Goal: Information Seeking & Learning: Check status

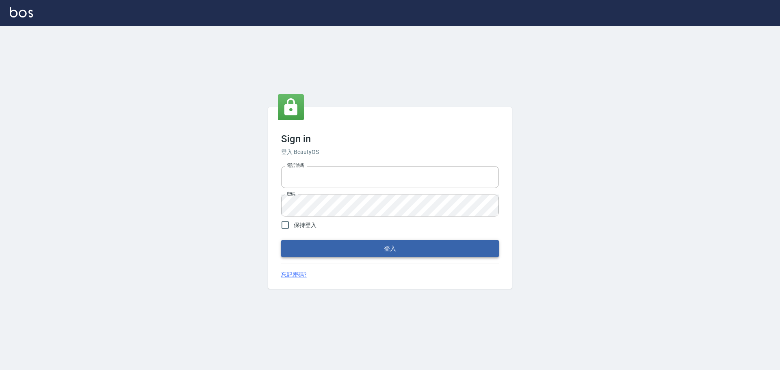
type input "9990001234567"
click at [436, 256] on button "登入" at bounding box center [390, 248] width 218 height 17
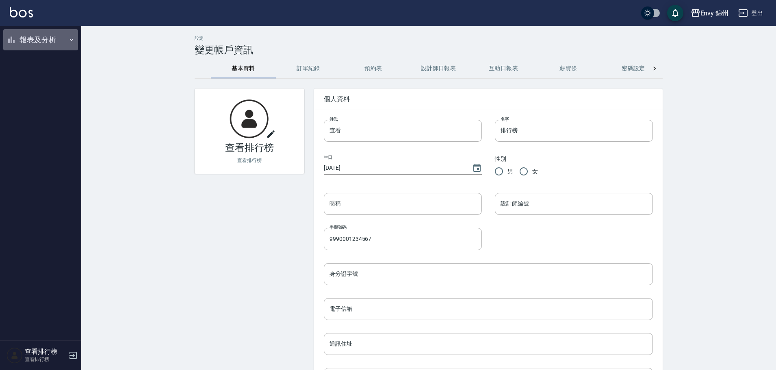
click at [23, 39] on button "報表及分析" at bounding box center [40, 39] width 75 height 21
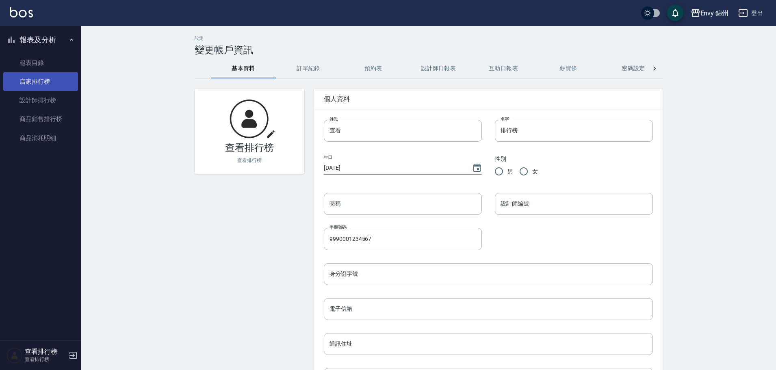
click at [43, 87] on link "店家排行榜" at bounding box center [40, 81] width 75 height 19
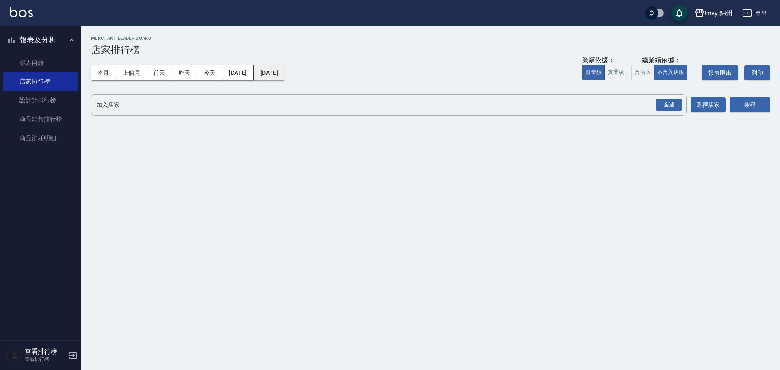
click at [285, 70] on button "[DATE]" at bounding box center [269, 72] width 31 height 15
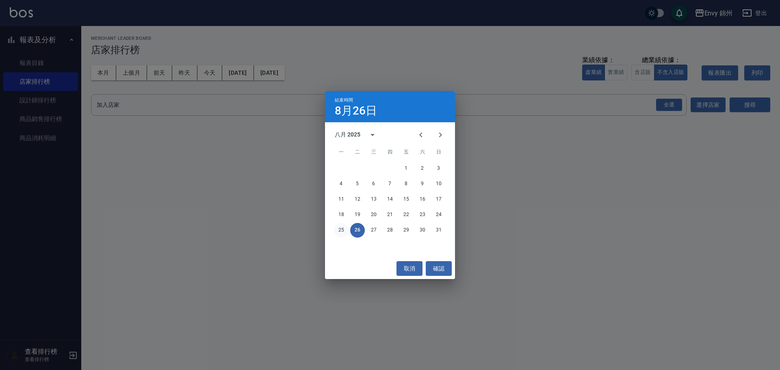
click at [336, 231] on button "25" at bounding box center [341, 230] width 15 height 15
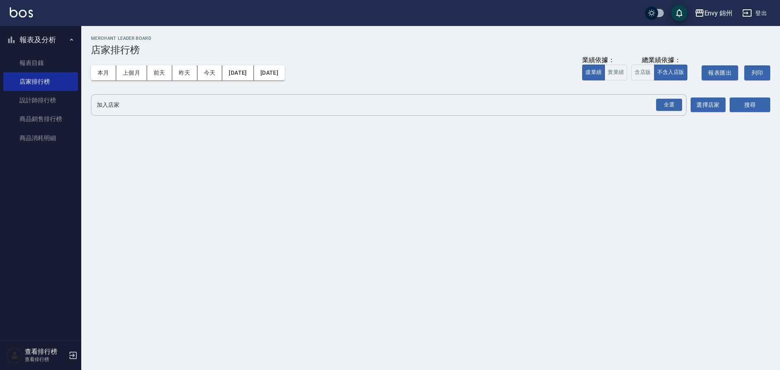
click at [670, 101] on div "全選" at bounding box center [669, 105] width 26 height 13
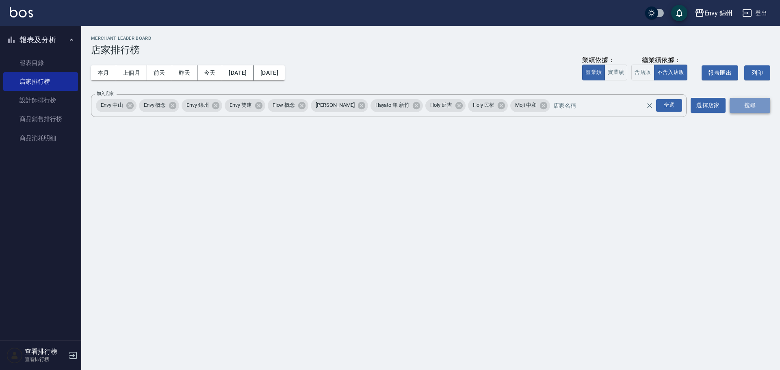
click at [744, 106] on button "搜尋" at bounding box center [750, 105] width 41 height 15
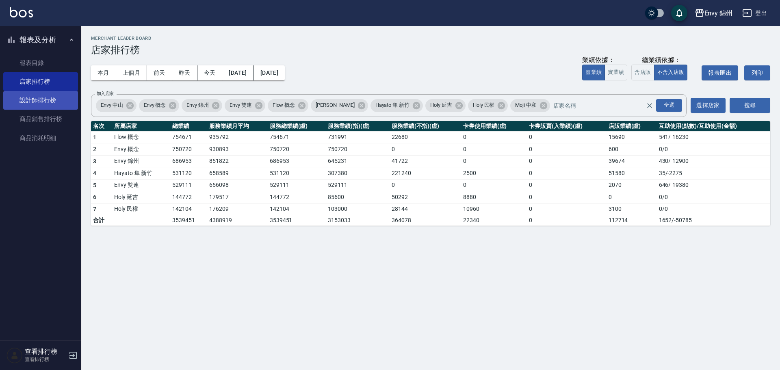
click at [36, 92] on link "設計師排行榜" at bounding box center [40, 100] width 75 height 19
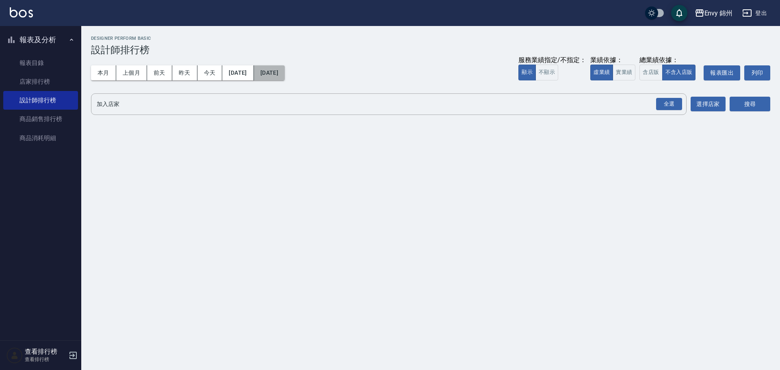
click at [285, 73] on button "[DATE]" at bounding box center [269, 72] width 31 height 15
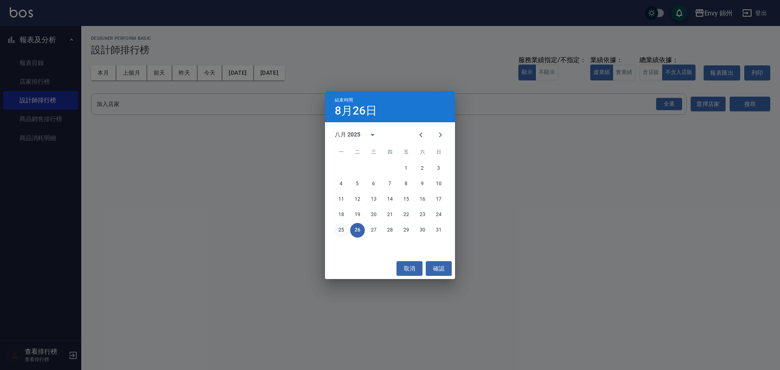
drag, startPoint x: 334, startPoint y: 226, endPoint x: 339, endPoint y: 228, distance: 6.0
click at [335, 226] on div "25 26 27 28 29 30 31" at bounding box center [390, 230] width 130 height 15
click at [339, 228] on button "25" at bounding box center [341, 230] width 15 height 15
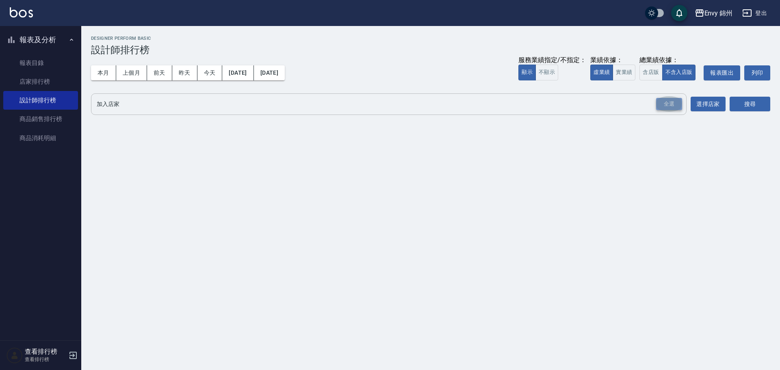
click at [657, 103] on div "全選" at bounding box center [669, 104] width 26 height 13
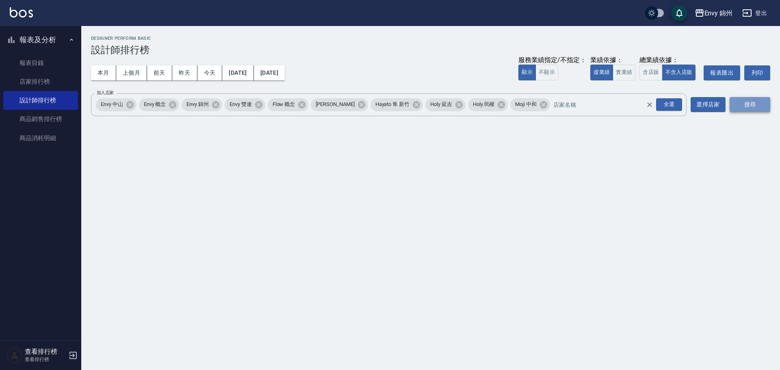
click at [743, 111] on button "搜尋" at bounding box center [750, 104] width 41 height 15
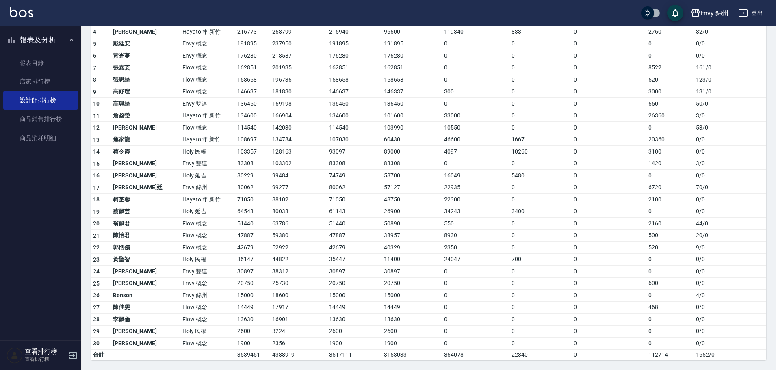
scroll to position [18, 0]
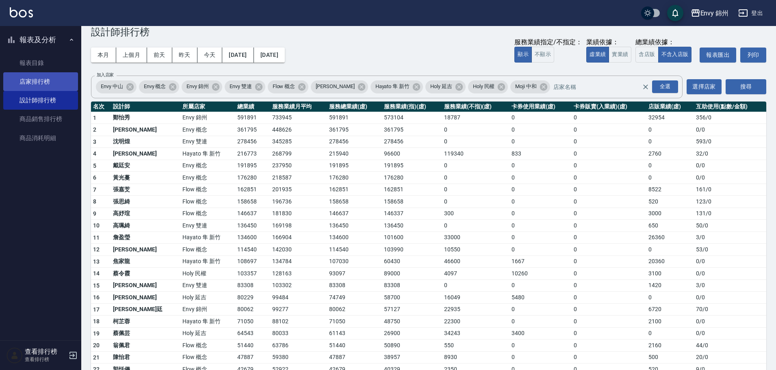
click at [44, 82] on link "店家排行榜" at bounding box center [40, 81] width 75 height 19
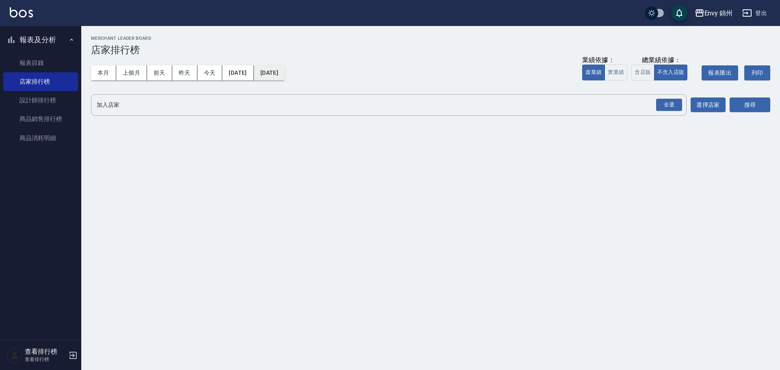
click at [285, 75] on button "[DATE]" at bounding box center [269, 72] width 31 height 15
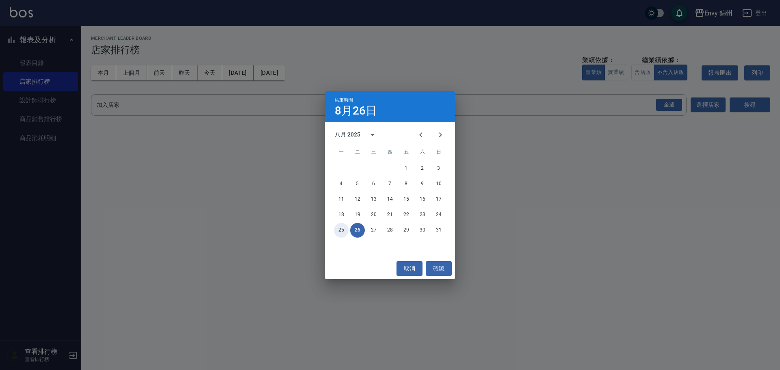
click at [343, 229] on button "25" at bounding box center [341, 230] width 15 height 15
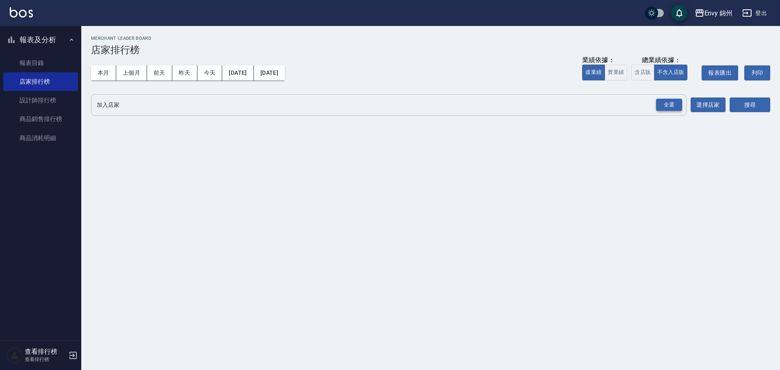
click at [663, 109] on div "全選" at bounding box center [669, 105] width 26 height 13
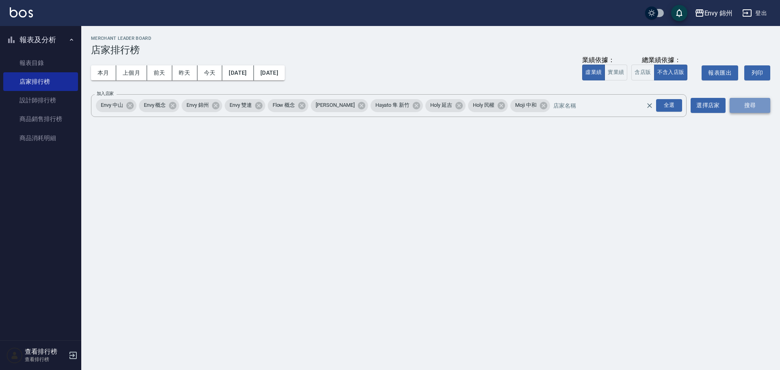
click at [744, 113] on button "搜尋" at bounding box center [750, 105] width 41 height 15
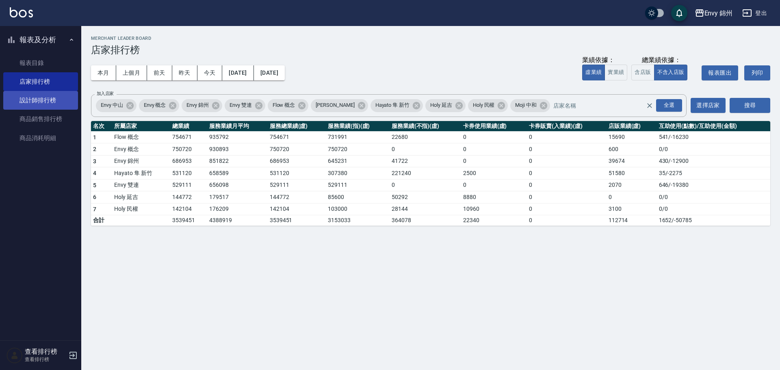
click at [32, 96] on link "設計師排行榜" at bounding box center [40, 100] width 75 height 19
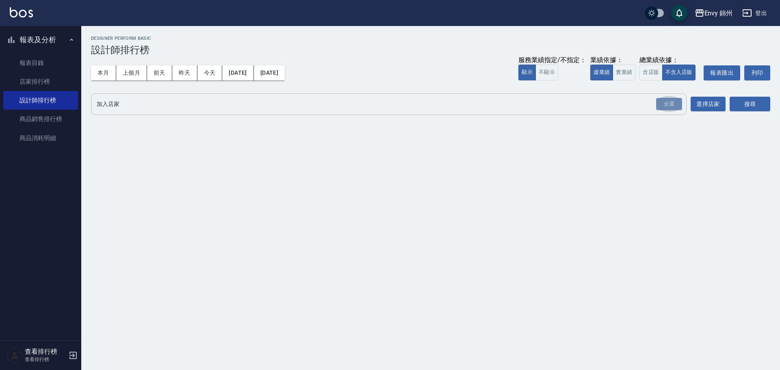
drag, startPoint x: 666, startPoint y: 109, endPoint x: 631, endPoint y: 106, distance: 35.1
click at [666, 109] on div "全選" at bounding box center [669, 104] width 26 height 13
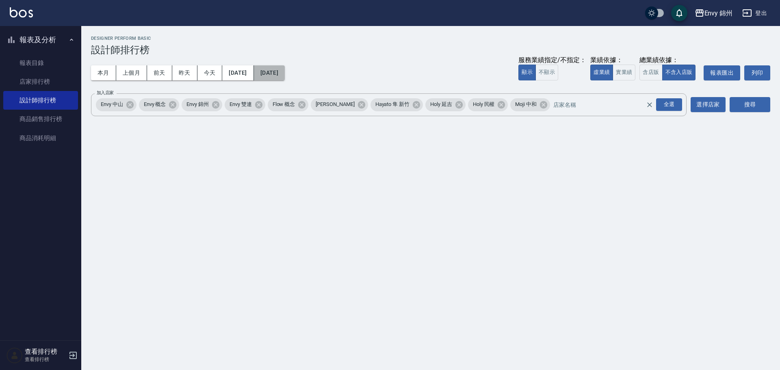
click at [285, 74] on button "[DATE]" at bounding box center [269, 72] width 31 height 15
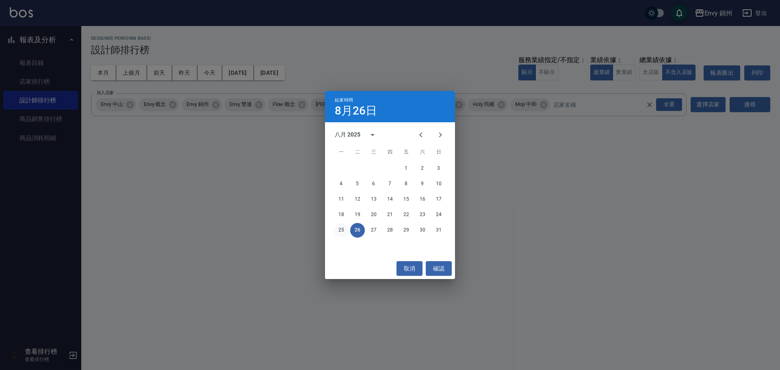
click at [344, 232] on button "25" at bounding box center [341, 230] width 15 height 15
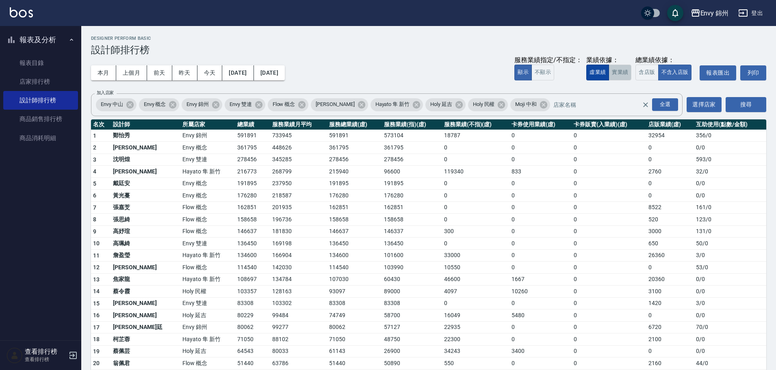
click at [611, 77] on button "實業績" at bounding box center [620, 73] width 23 height 16
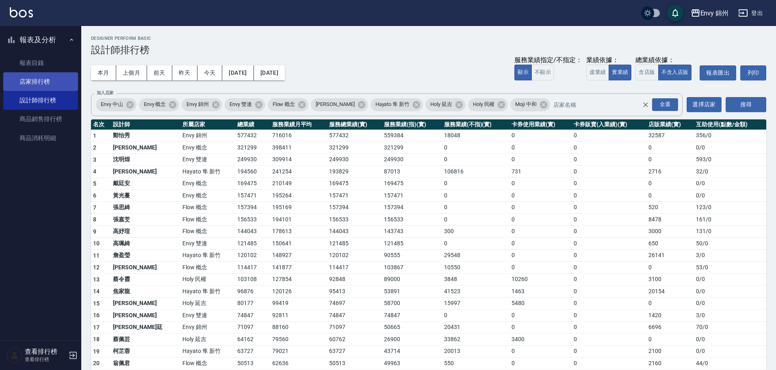
click at [60, 89] on link "店家排行榜" at bounding box center [40, 81] width 75 height 19
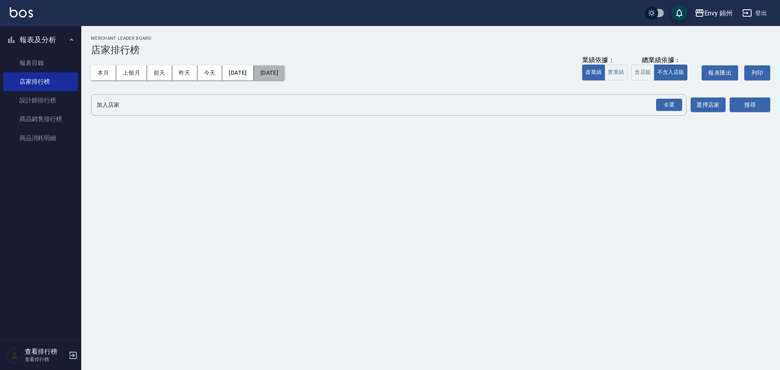
click at [276, 74] on button "[DATE]" at bounding box center [269, 72] width 31 height 15
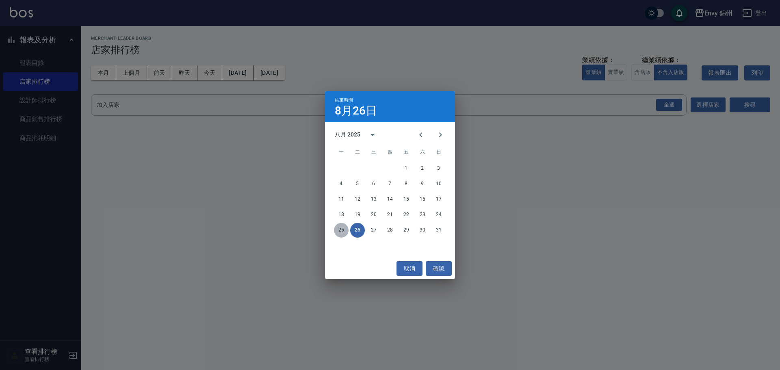
click at [334, 232] on div "25 26 27 28 29 30 31" at bounding box center [390, 230] width 130 height 15
click at [340, 230] on button "25" at bounding box center [341, 230] width 15 height 15
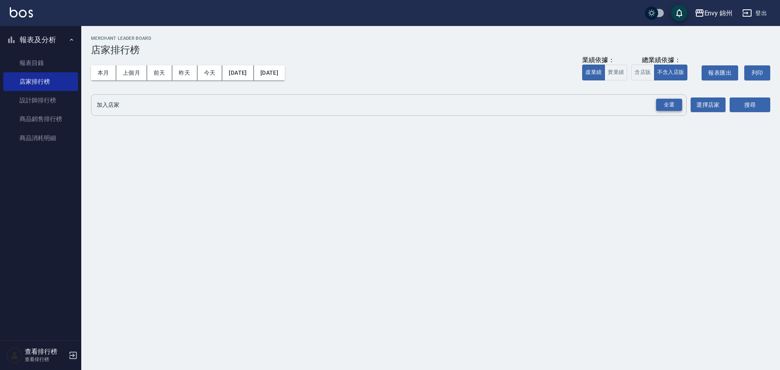
click at [679, 111] on div "全選" at bounding box center [669, 105] width 28 height 22
click at [670, 104] on div "全選" at bounding box center [669, 105] width 26 height 13
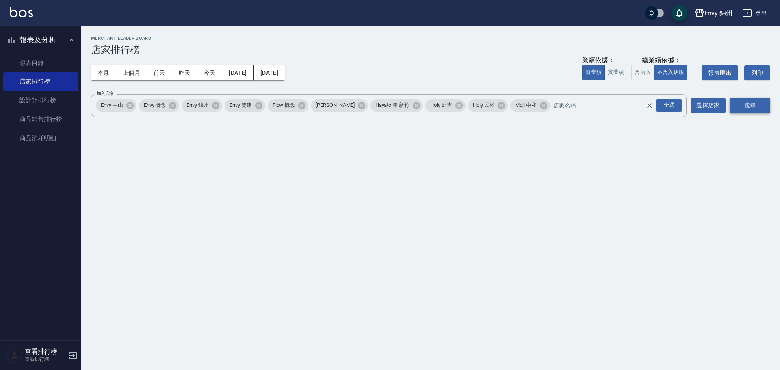
click at [761, 98] on button "搜尋" at bounding box center [750, 105] width 41 height 15
